Goal: Task Accomplishment & Management: Complete application form

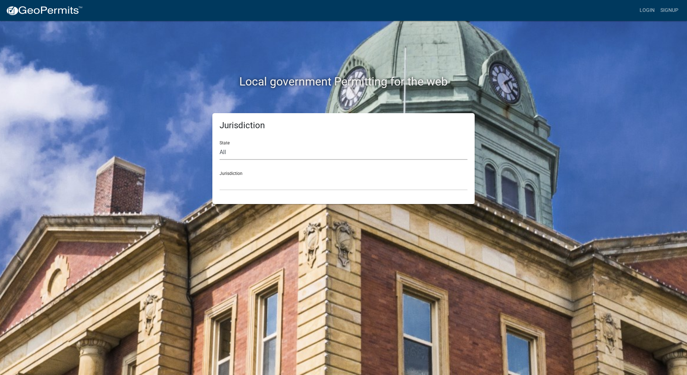
click at [222, 151] on select "All [US_STATE] [US_STATE] [US_STATE] [US_STATE] [US_STATE] [US_STATE] [US_STATE…" at bounding box center [343, 152] width 248 height 15
select select "[US_STATE]"
click at [219, 145] on select "All [US_STATE] [US_STATE] [US_STATE] [US_STATE] [US_STATE] [US_STATE] [US_STATE…" at bounding box center [343, 152] width 248 height 15
click at [234, 173] on div "Jurisdiction [GEOGRAPHIC_DATA], [US_STATE] [GEOGRAPHIC_DATA], [US_STATE] [GEOGR…" at bounding box center [343, 178] width 248 height 25
click at [231, 178] on select "[GEOGRAPHIC_DATA], [US_STATE] [GEOGRAPHIC_DATA], [US_STATE] [GEOGRAPHIC_DATA], …" at bounding box center [343, 183] width 248 height 15
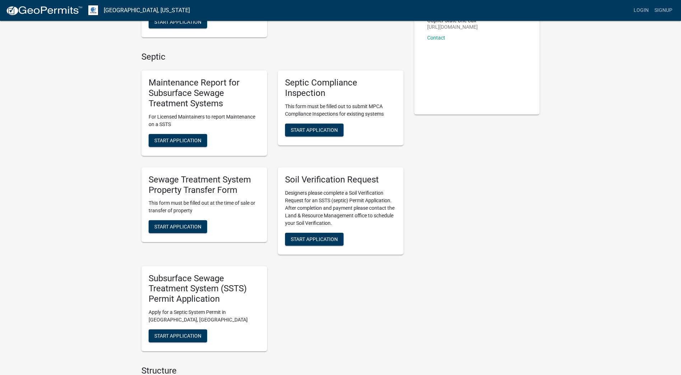
scroll to position [144, 0]
click at [167, 225] on span "Start Application" at bounding box center [177, 226] width 47 height 6
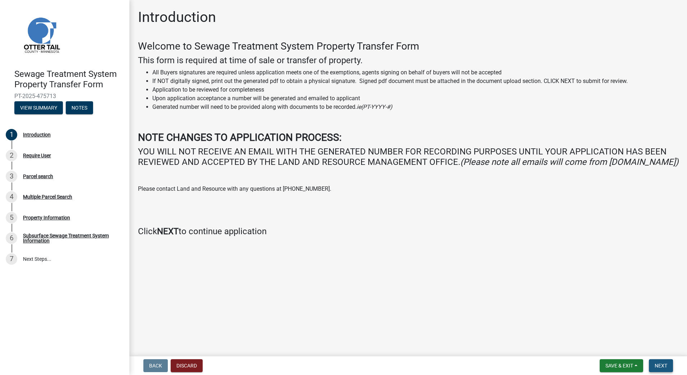
click at [657, 366] on span "Next" at bounding box center [660, 366] width 13 height 6
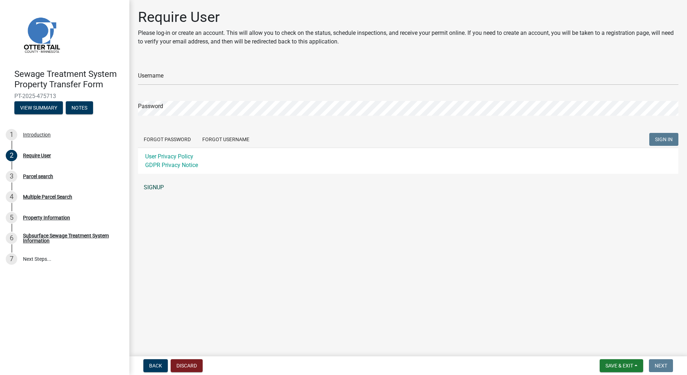
click at [154, 187] on link "SIGNUP" at bounding box center [408, 187] width 540 height 14
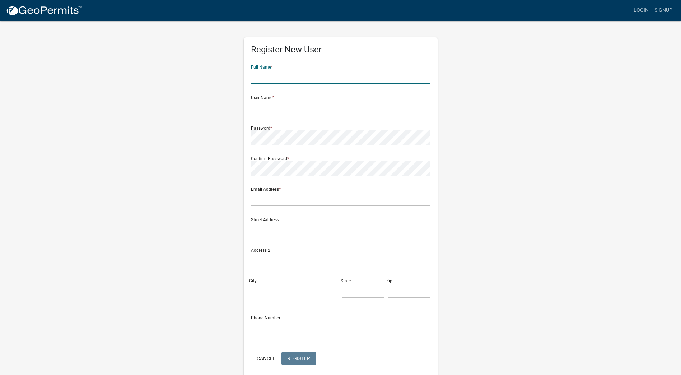
click at [276, 76] on input "text" at bounding box center [341, 76] width 180 height 15
type input "crystallaudenbach"
type input "cklukken1991"
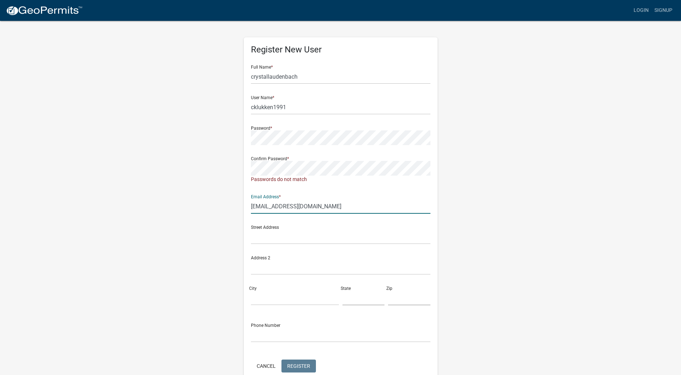
type input "[EMAIL_ADDRESS][DOMAIN_NAME]"
type input "[STREET_ADDRESS]"
type input "EagleBend"
type input "MN"
type input "56446"
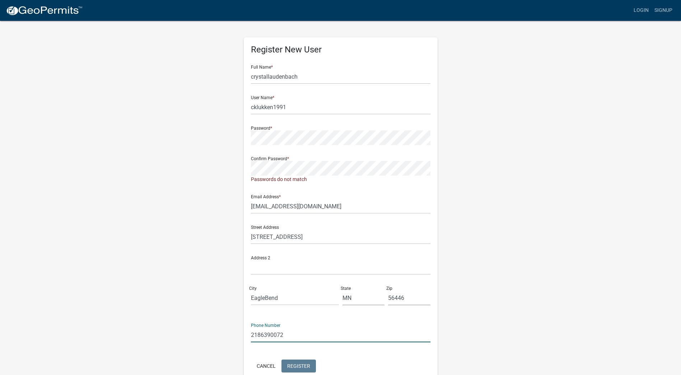
type input "2186390072"
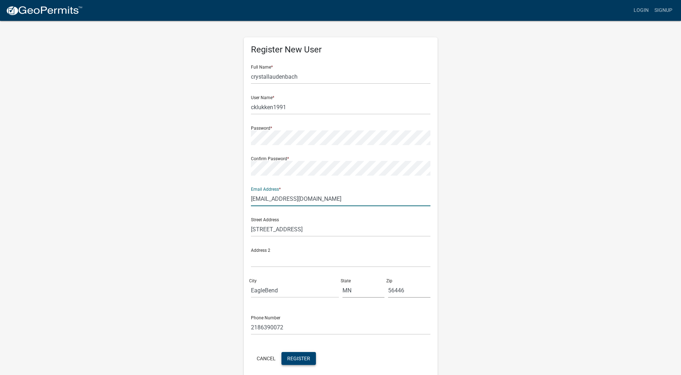
click at [302, 358] on span "Register" at bounding box center [298, 358] width 23 height 6
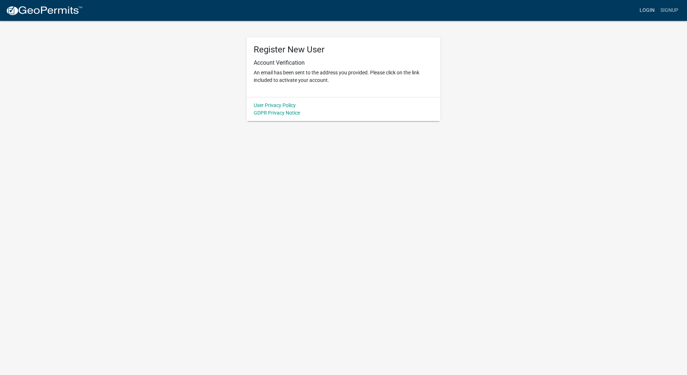
click at [645, 11] on link "Login" at bounding box center [646, 11] width 21 height 14
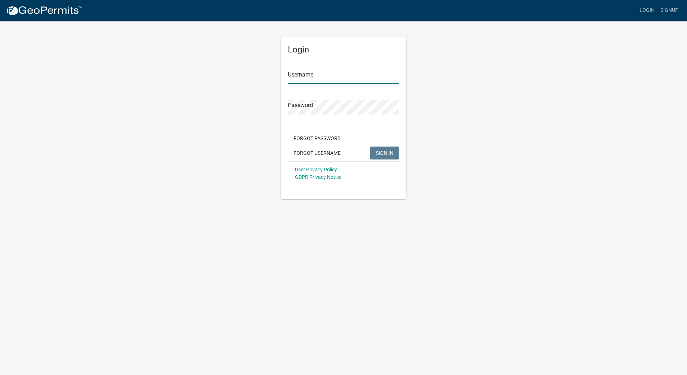
click at [308, 79] on input "Username" at bounding box center [343, 76] width 111 height 15
click at [370, 147] on button "SIGN IN" at bounding box center [384, 153] width 29 height 13
click at [333, 76] on input "cklukken1991" at bounding box center [343, 76] width 111 height 15
click at [388, 155] on span "SIGN IN" at bounding box center [385, 153] width 18 height 6
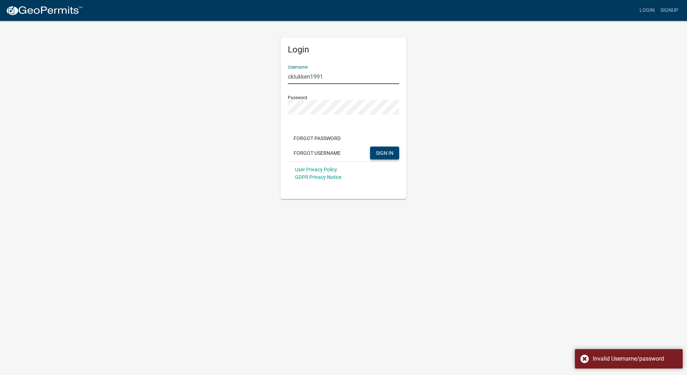
click at [332, 78] on input "cklukken1991" at bounding box center [343, 76] width 111 height 15
type input "[EMAIL_ADDRESS]com"
click at [370, 147] on button "SIGN IN" at bounding box center [384, 153] width 29 height 13
click at [668, 9] on link "Signup" at bounding box center [669, 11] width 24 height 14
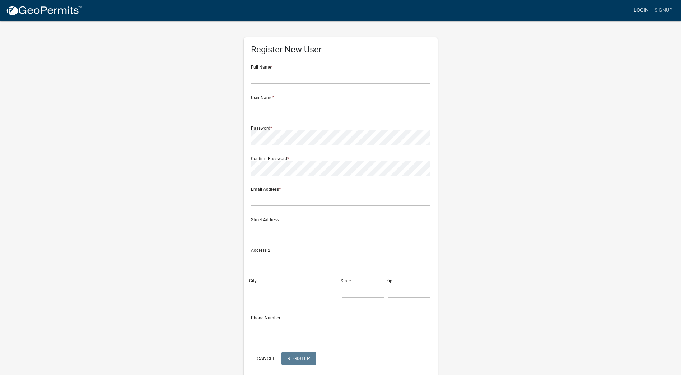
click at [643, 10] on link "Login" at bounding box center [641, 11] width 21 height 14
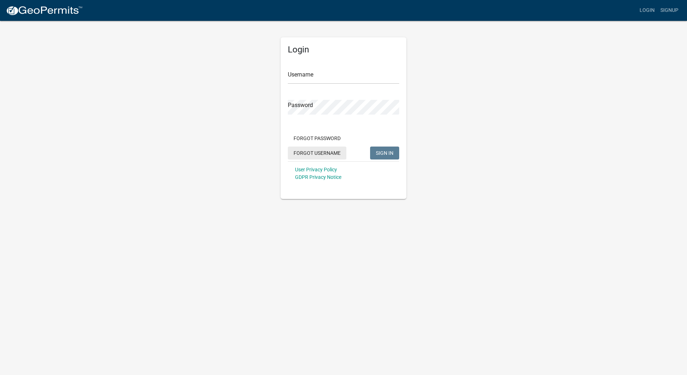
click at [321, 153] on button "Forgot Username" at bounding box center [317, 153] width 59 height 13
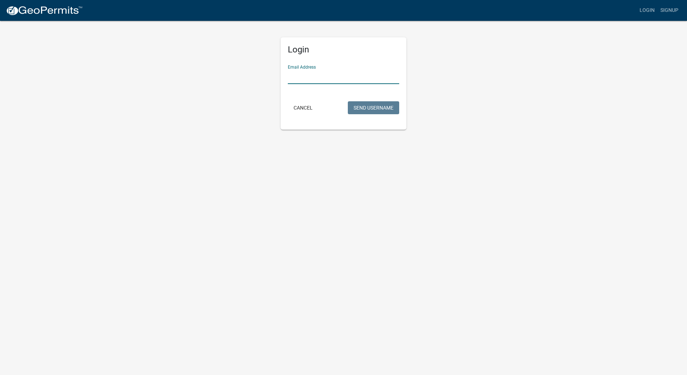
click at [296, 74] on input "Email Address" at bounding box center [343, 76] width 111 height 15
type input "[EMAIL_ADDRESS][DOMAIN_NAME]"
click at [348, 101] on button "Send Username" at bounding box center [373, 107] width 51 height 13
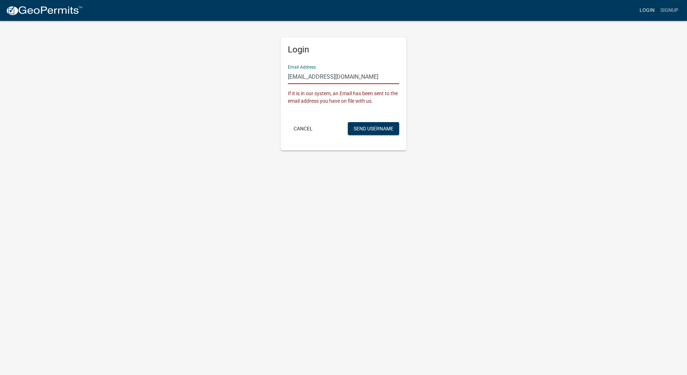
click at [645, 11] on link "Login" at bounding box center [646, 11] width 21 height 14
click at [671, 8] on link "Signup" at bounding box center [669, 11] width 24 height 14
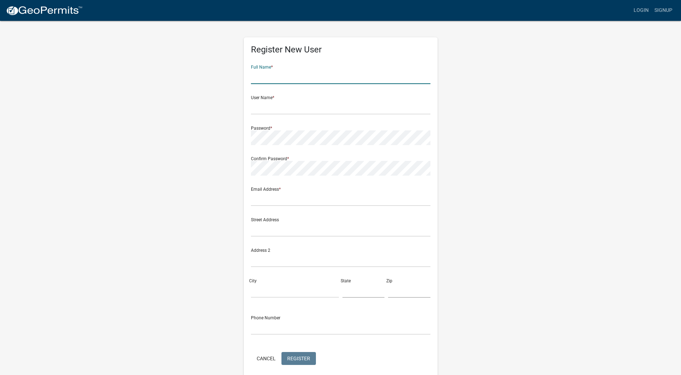
click at [287, 75] on input "text" at bounding box center [341, 76] width 180 height 15
type input "crystallaudenbach"
type input "cklukken1991"
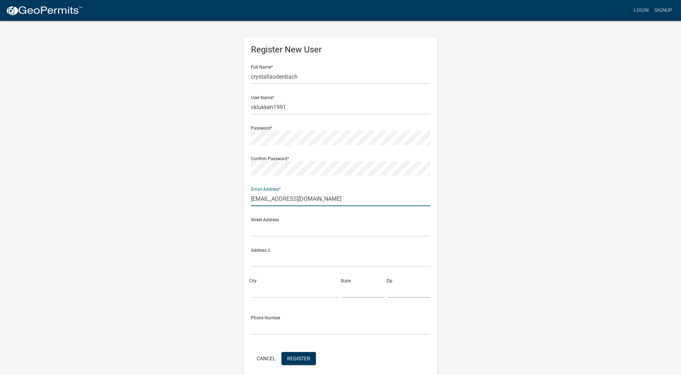
type input "[EMAIL_ADDRESS][DOMAIN_NAME]"
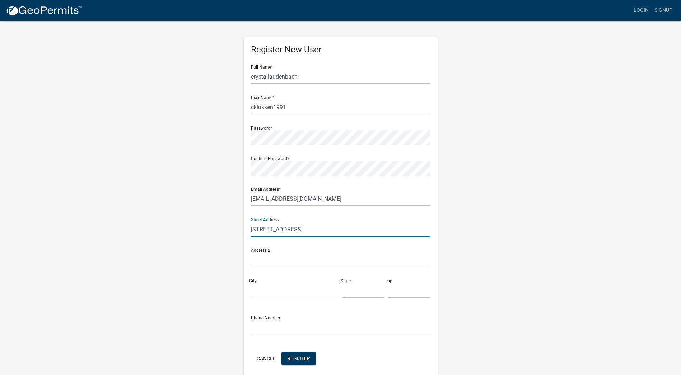
type input "[STREET_ADDRESS]"
type input "Eagle Bend"
type input "MN"
type input "56446"
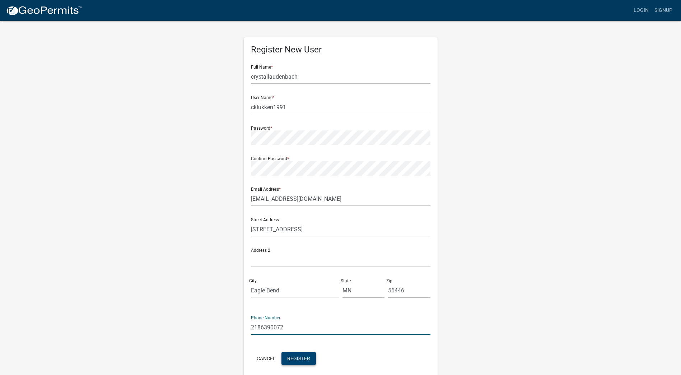
type input "2186390072"
click at [299, 359] on span "Register" at bounding box center [298, 358] width 23 height 6
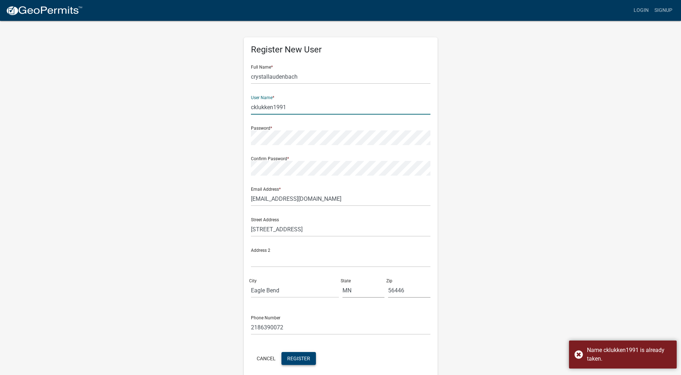
click at [294, 108] on input "cklukken1991" at bounding box center [341, 107] width 180 height 15
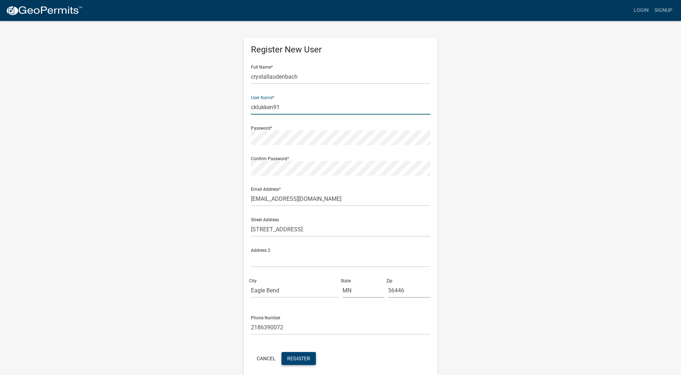
type input "cklukken91"
click at [305, 355] on span "Register" at bounding box center [298, 358] width 23 height 6
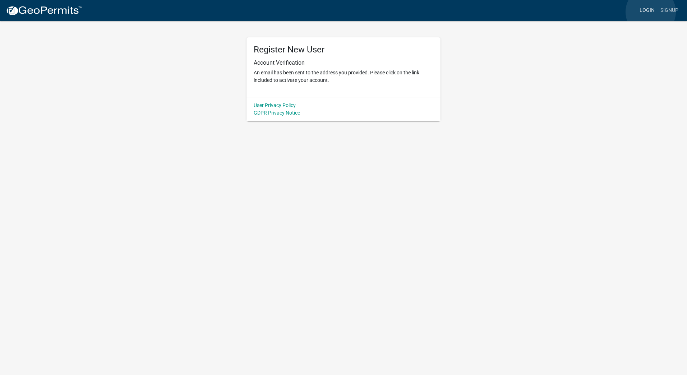
click at [650, 12] on link "Login" at bounding box center [646, 11] width 21 height 14
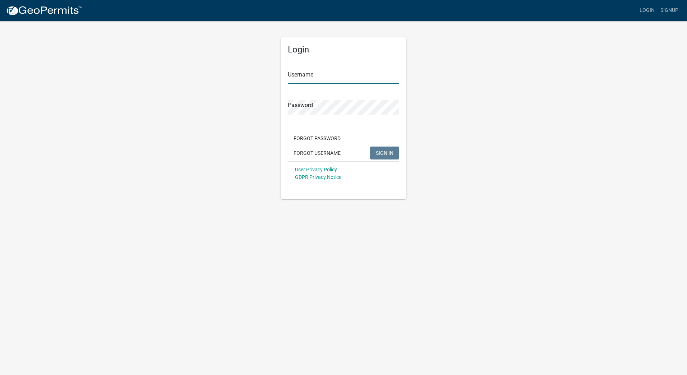
click at [307, 77] on input "Username" at bounding box center [343, 76] width 111 height 15
type input "cklukken91"
click at [370, 147] on button "SIGN IN" at bounding box center [384, 153] width 29 height 13
